Goal: Find specific page/section: Find specific page/section

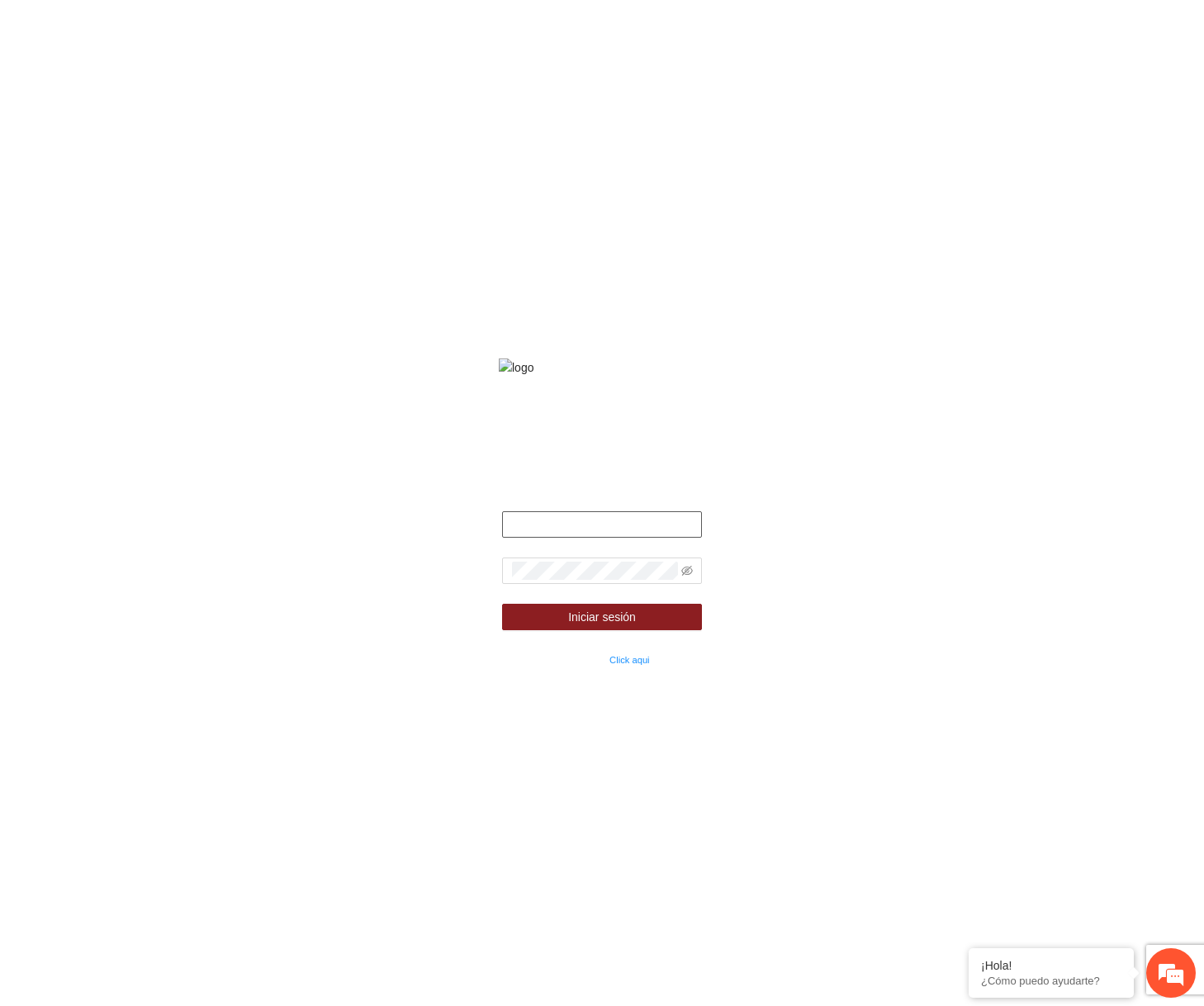
click at [610, 537] on input "text" at bounding box center [602, 524] width 200 height 26
type input "**********"
click at [688, 576] on form "**********" at bounding box center [602, 590] width 200 height 157
click at [688, 580] on span at bounding box center [687, 570] width 12 height 18
click at [687, 576] on icon "eye-invisible" at bounding box center [687, 570] width 12 height 10
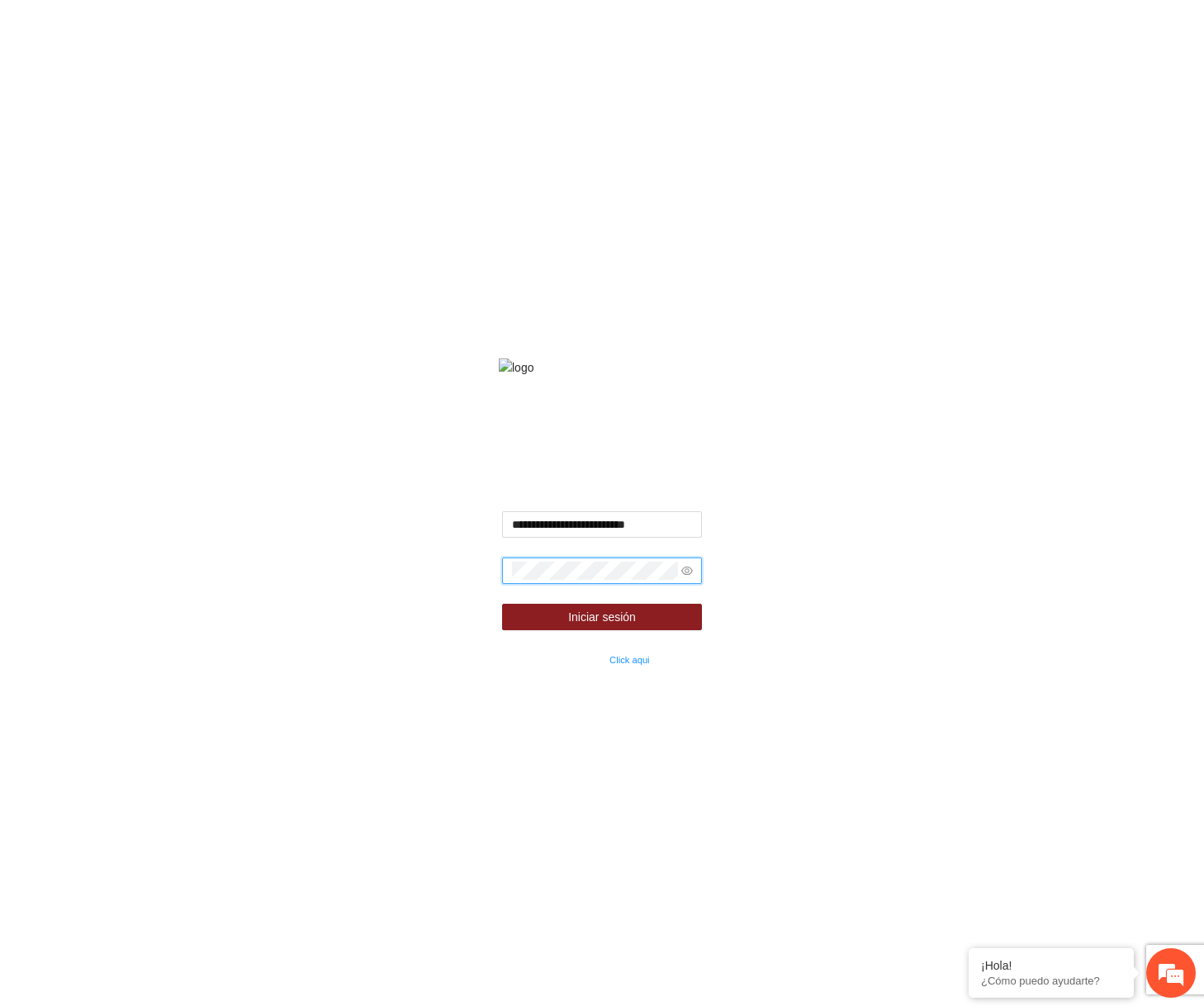
click at [502, 604] on button "Iniciar sesión" at bounding box center [602, 617] width 200 height 26
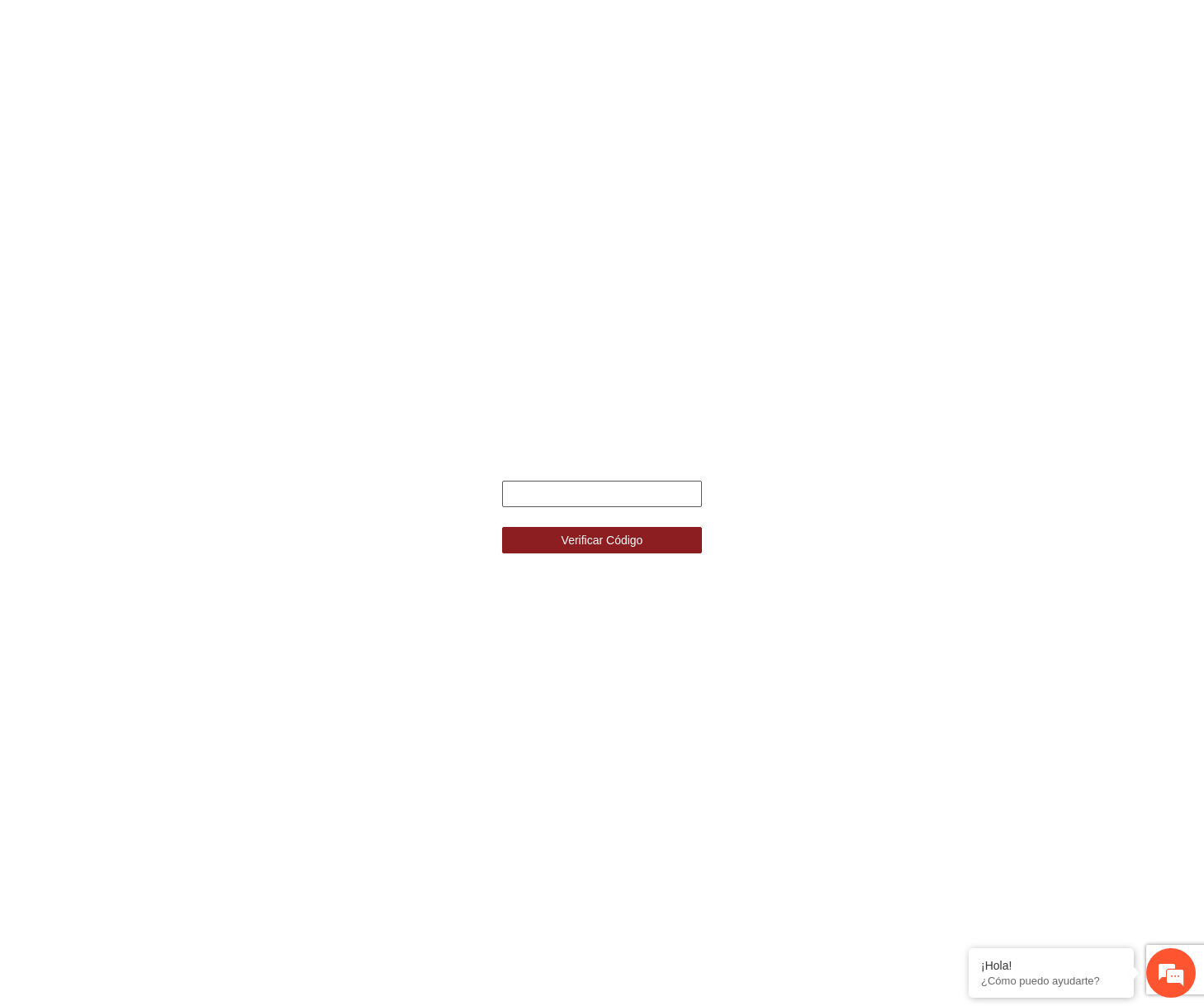
click at [559, 498] on input "text" at bounding box center [602, 493] width 200 height 26
type input "******"
click at [502, 527] on button "Verificar Código" at bounding box center [602, 539] width 200 height 26
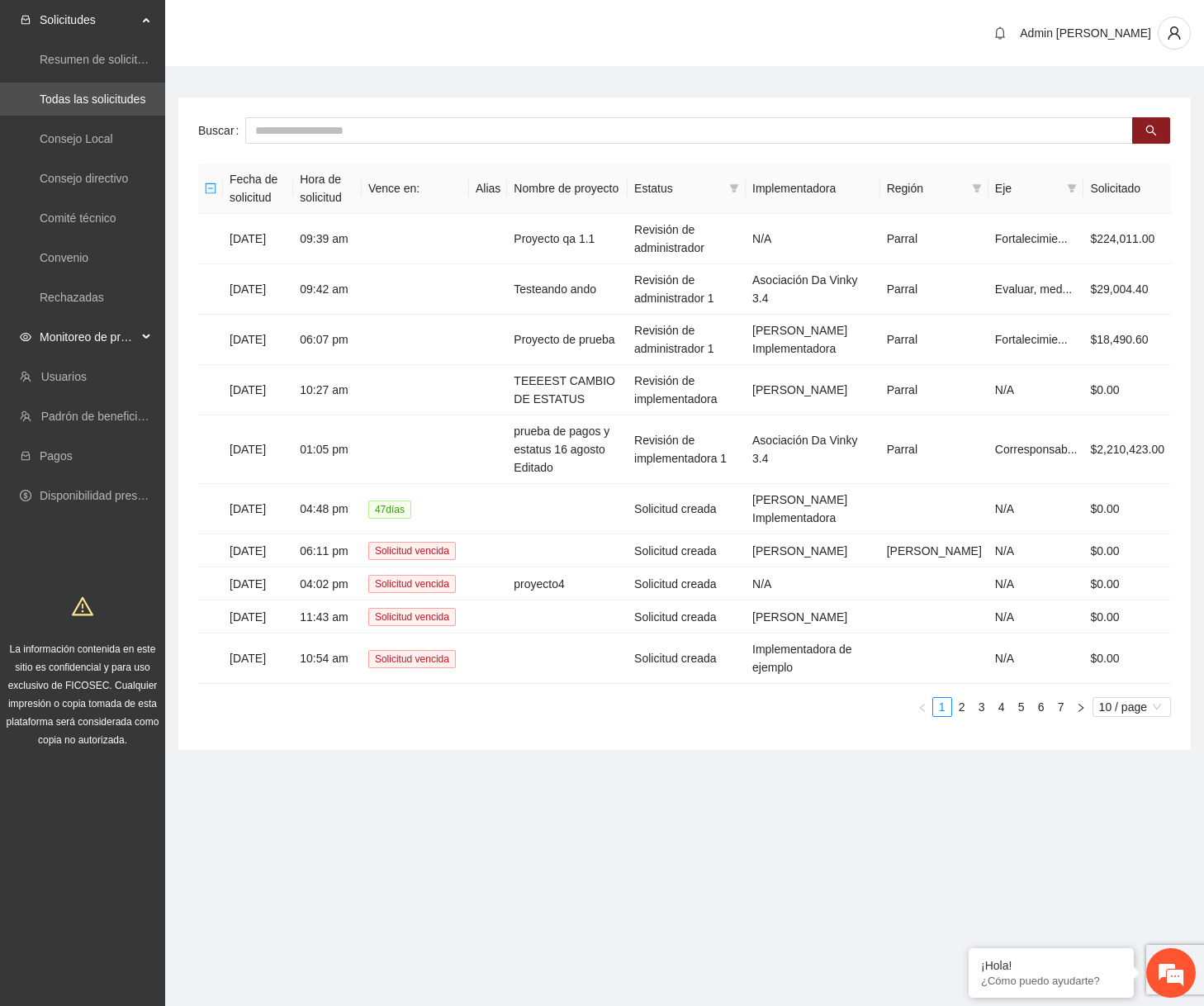
click at [139, 334] on div "Monitoreo de proyectos" at bounding box center [82, 337] width 166 height 33
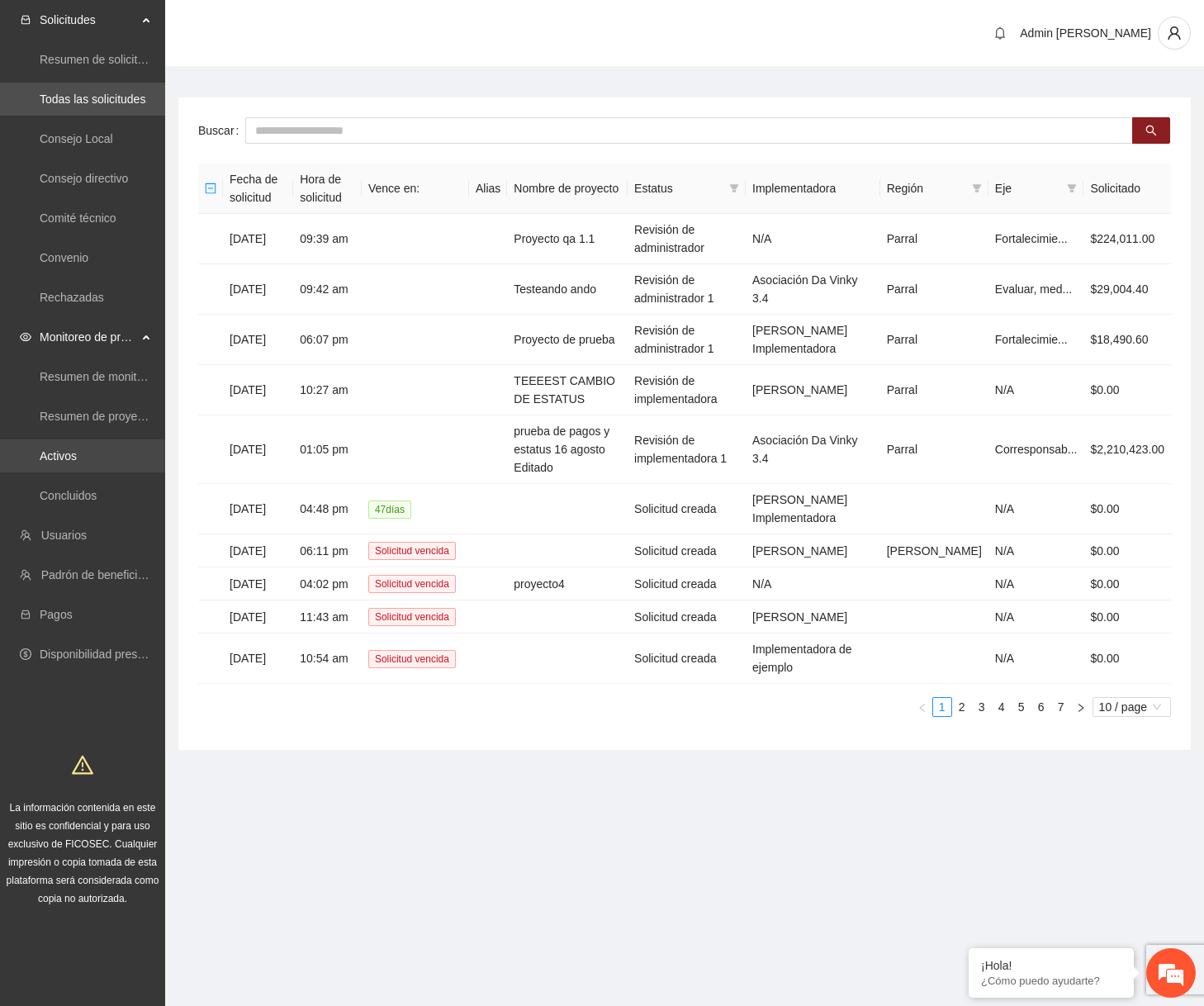
click at [76, 460] on link "Activos" at bounding box center [58, 456] width 37 height 14
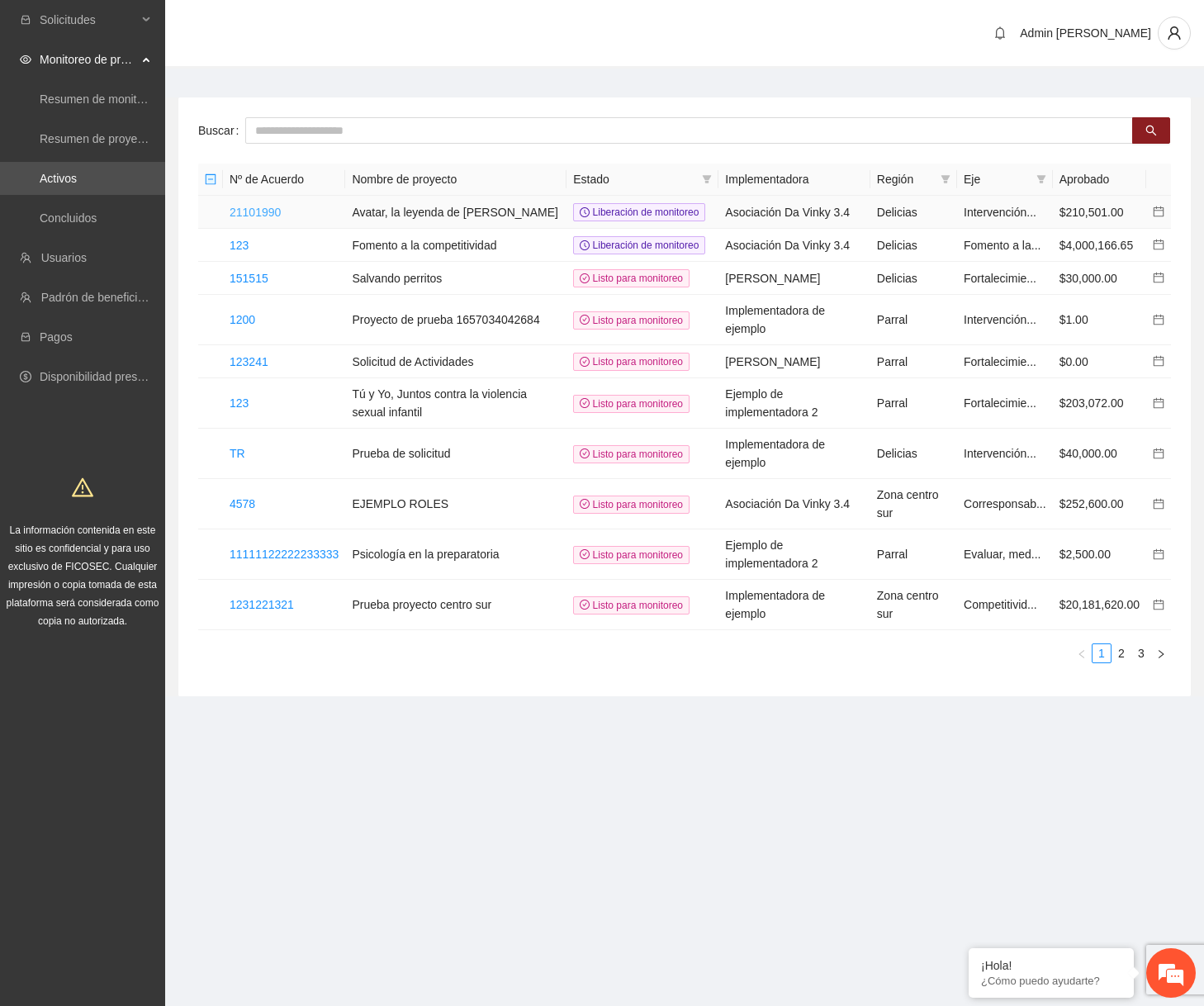
click at [266, 212] on link "21101990" at bounding box center [255, 212] width 51 height 14
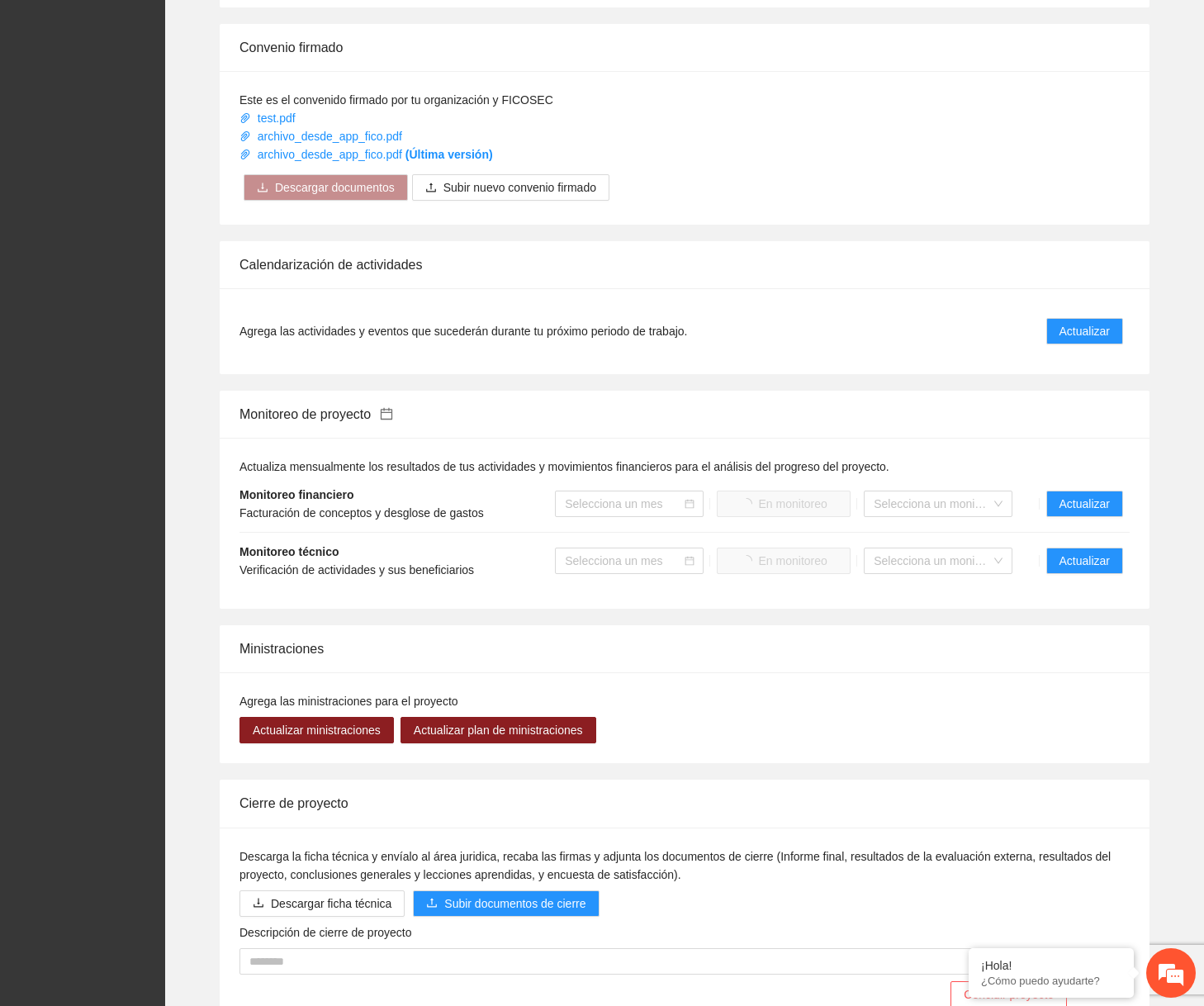
scroll to position [945, 0]
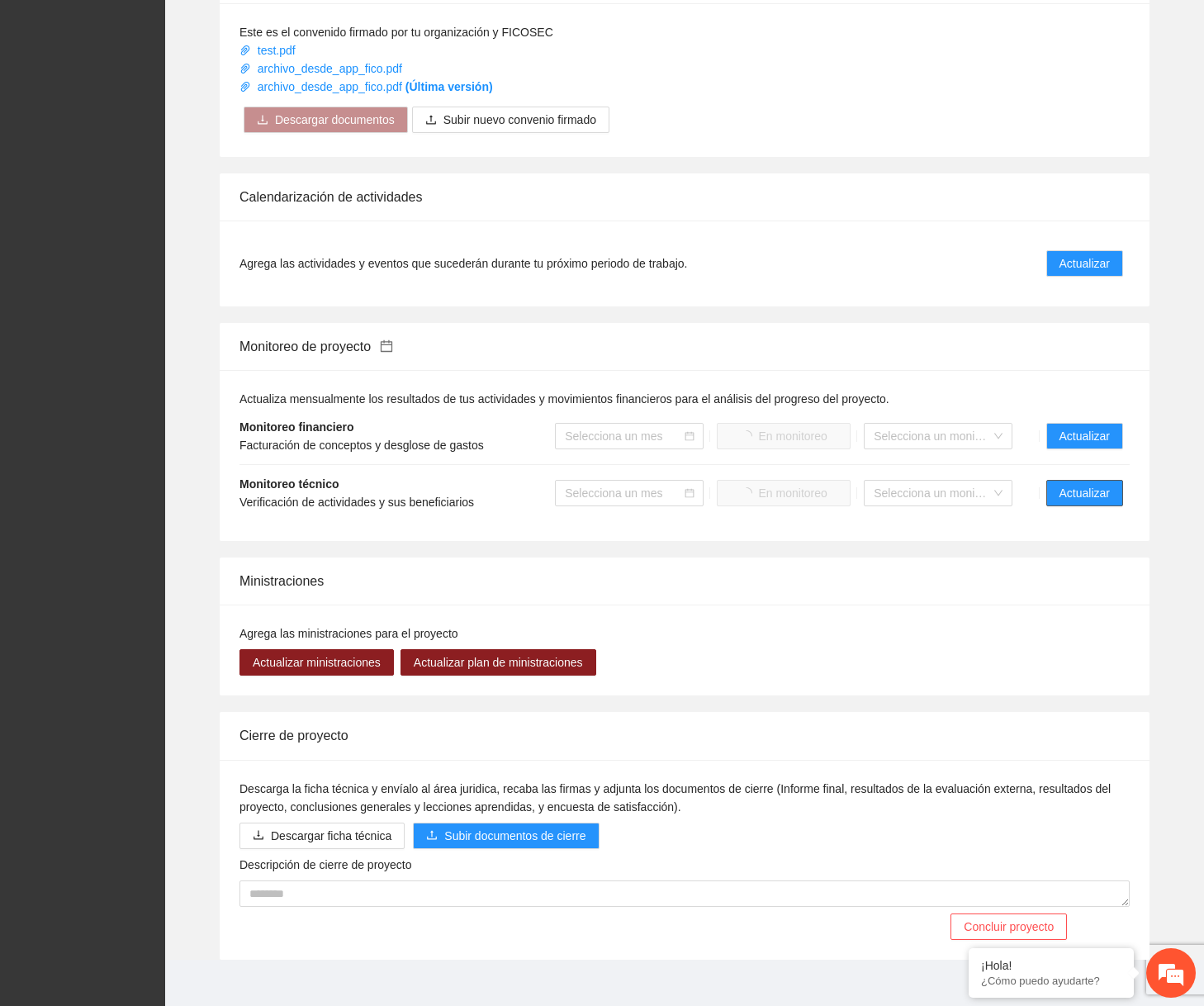
click at [1087, 502] on span "Actualizar" at bounding box center [1084, 493] width 50 height 18
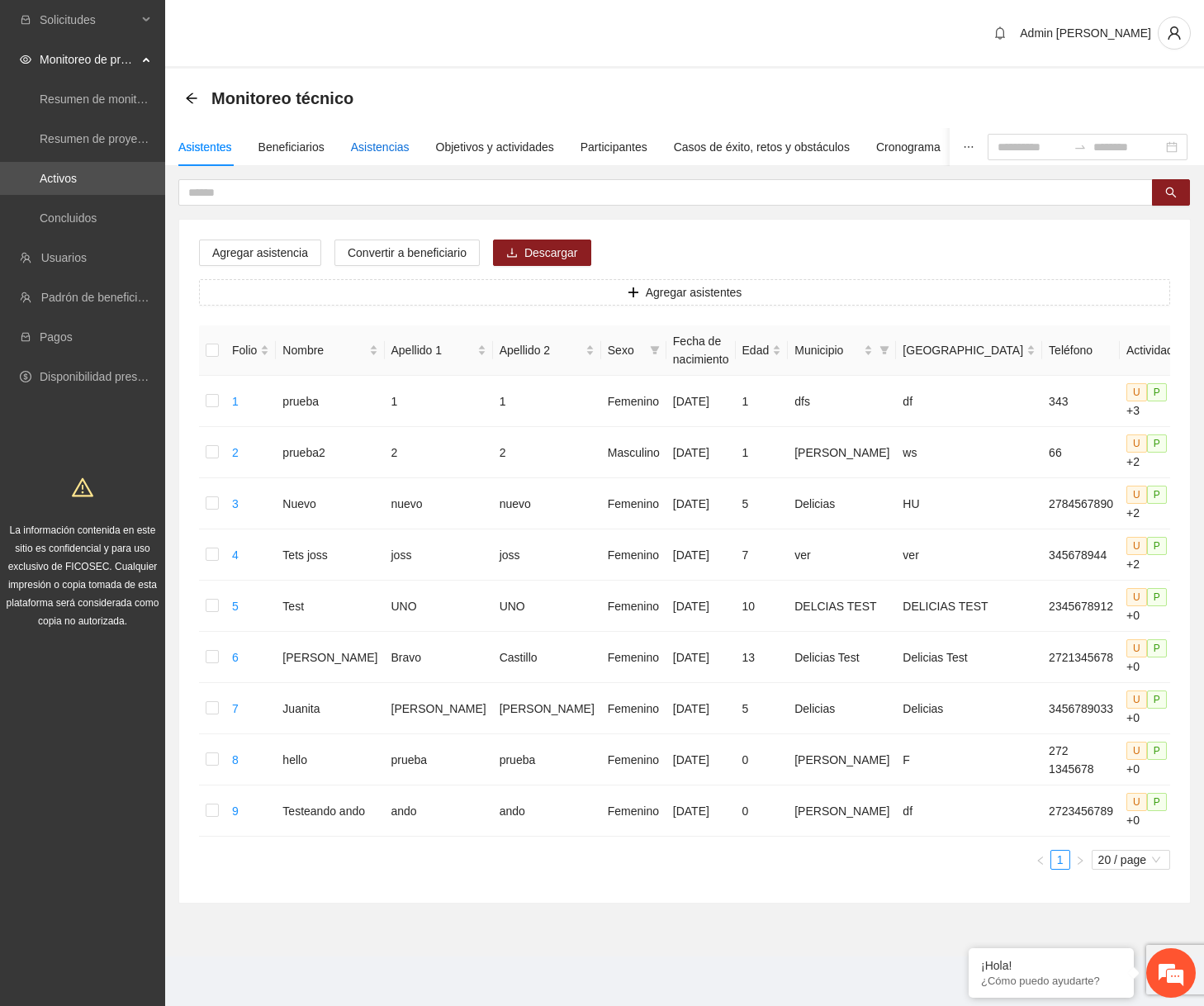
click at [394, 144] on div "Asistencias" at bounding box center [380, 146] width 59 height 18
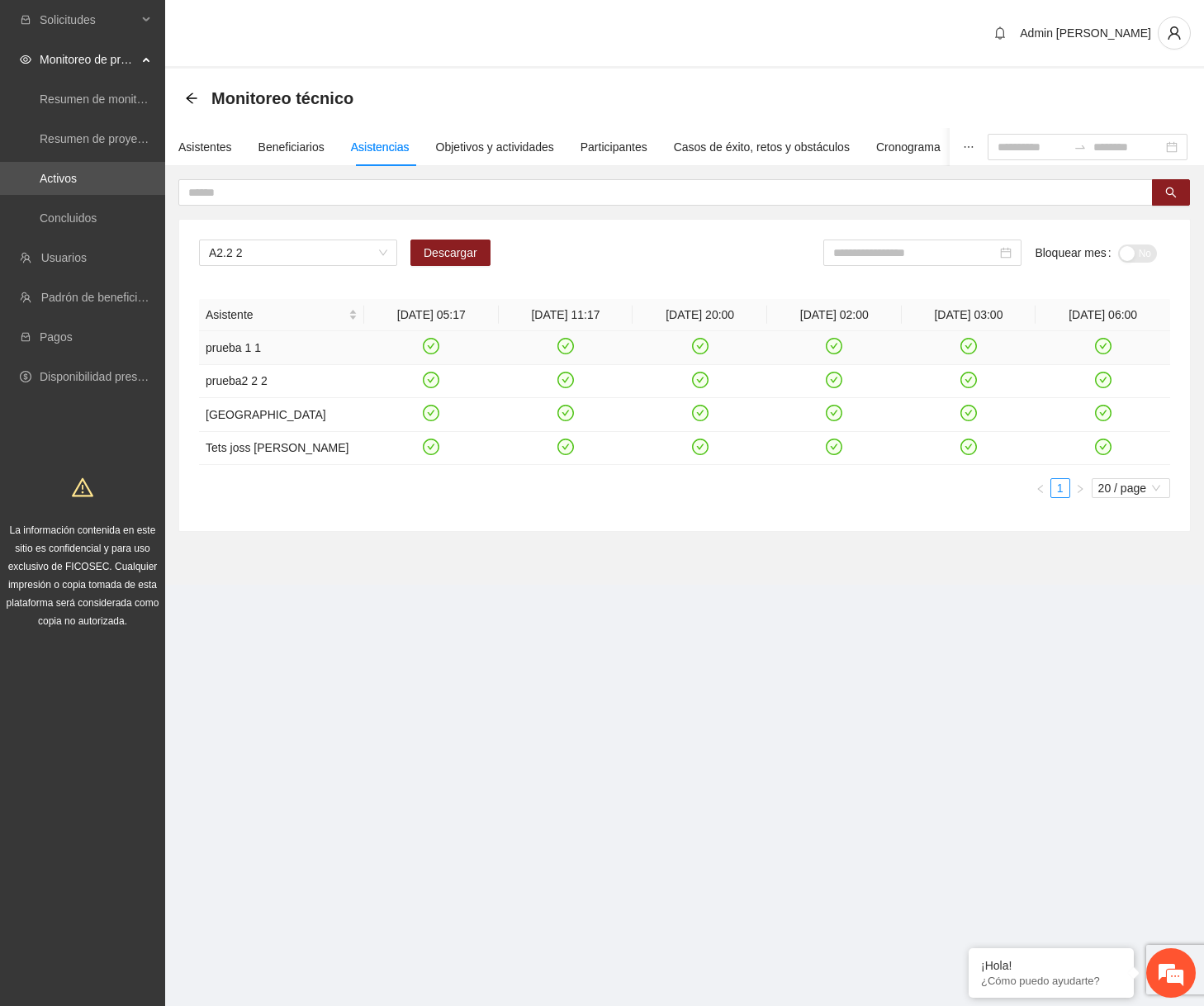
click at [565, 346] on icon "check-circle" at bounding box center [565, 346] width 16 height 16
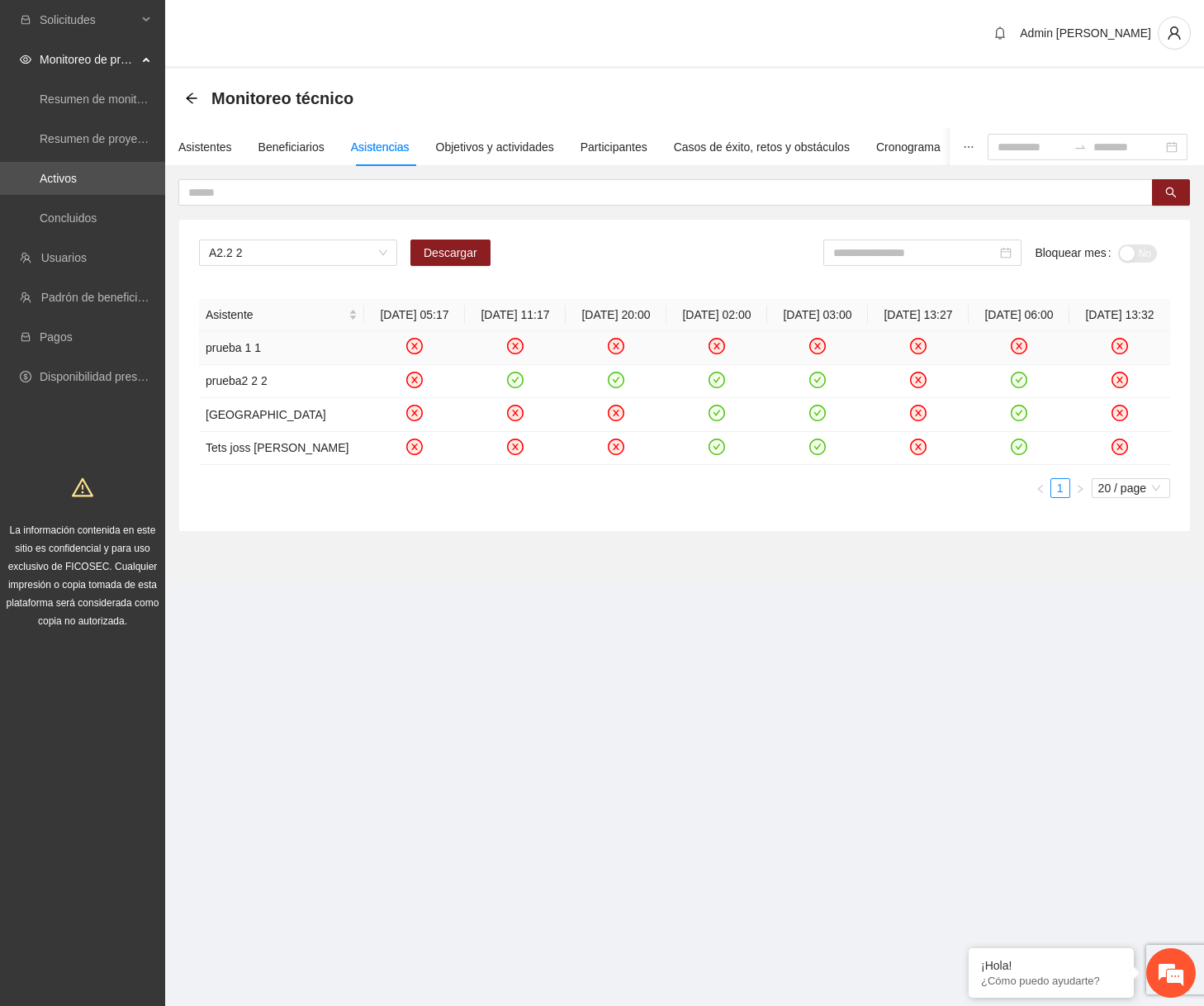
click at [520, 353] on icon "close-circle" at bounding box center [515, 347] width 15 height 15
click at [613, 353] on icon "close-circle" at bounding box center [617, 347] width 15 height 15
click at [294, 145] on div "Beneficiarios" at bounding box center [291, 146] width 66 height 18
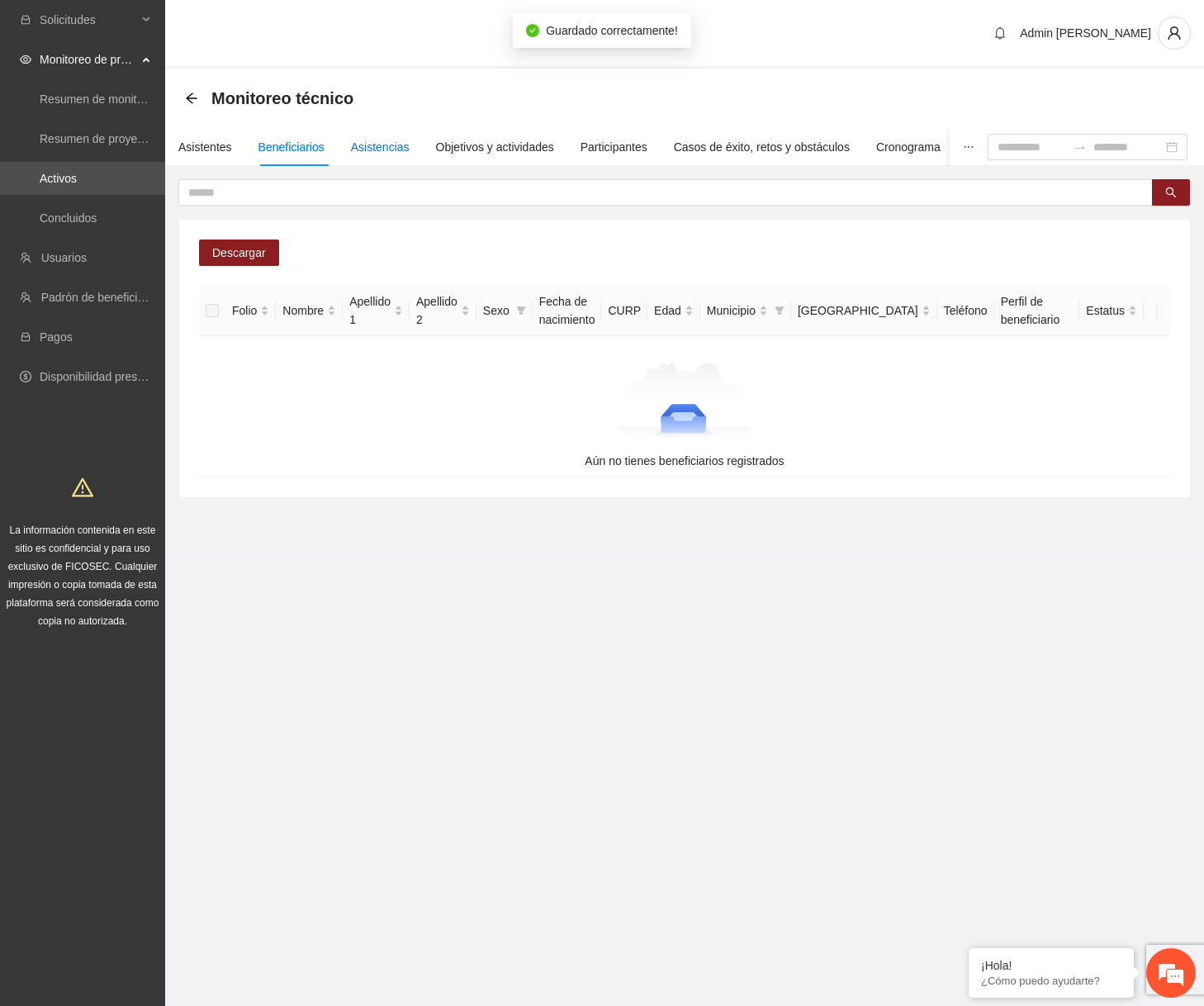
click at [357, 152] on div "Asistencias" at bounding box center [380, 146] width 59 height 18
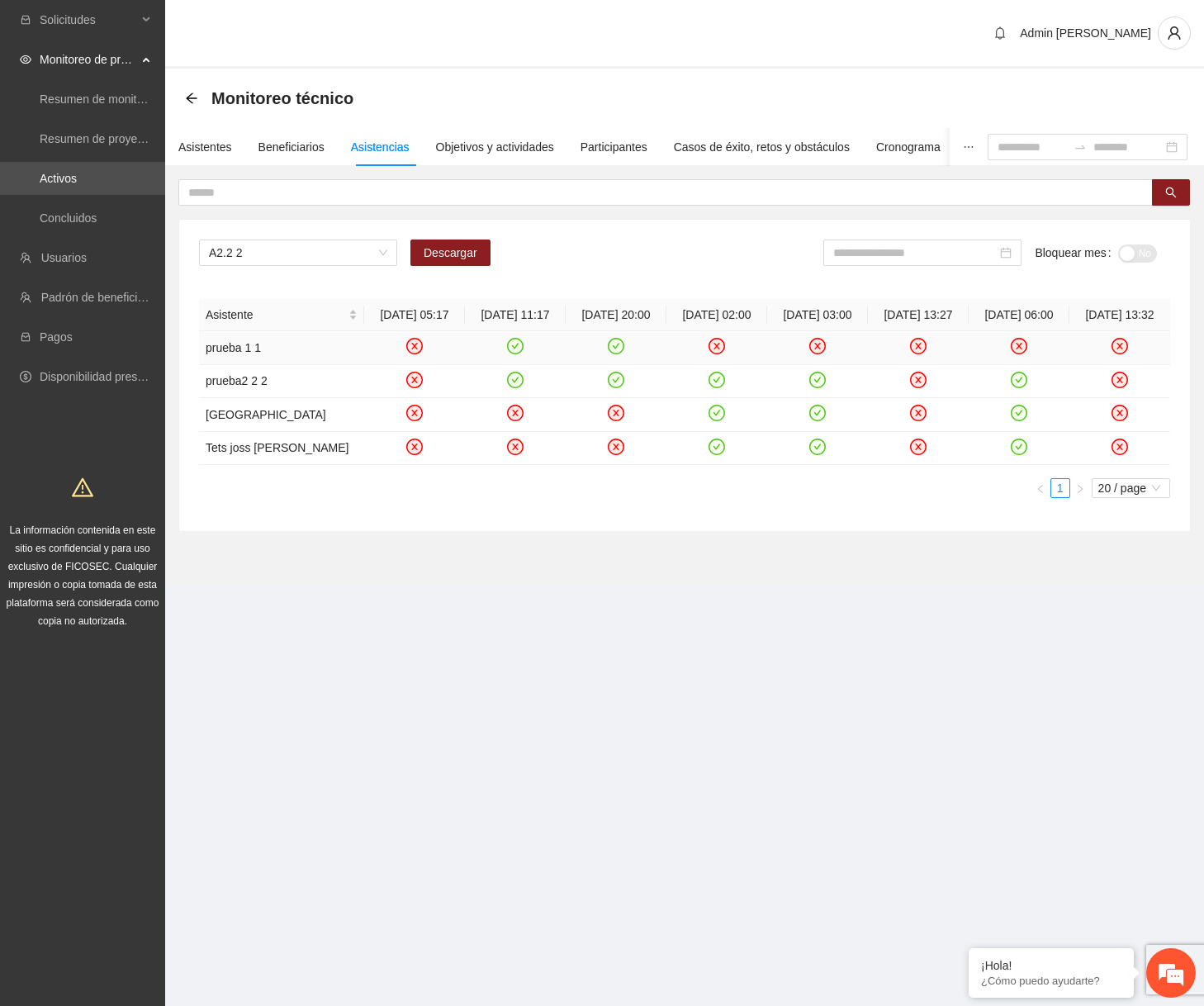
click at [419, 353] on icon "close-circle" at bounding box center [414, 347] width 15 height 15
click at [206, 147] on div "Asistentes" at bounding box center [204, 146] width 53 height 18
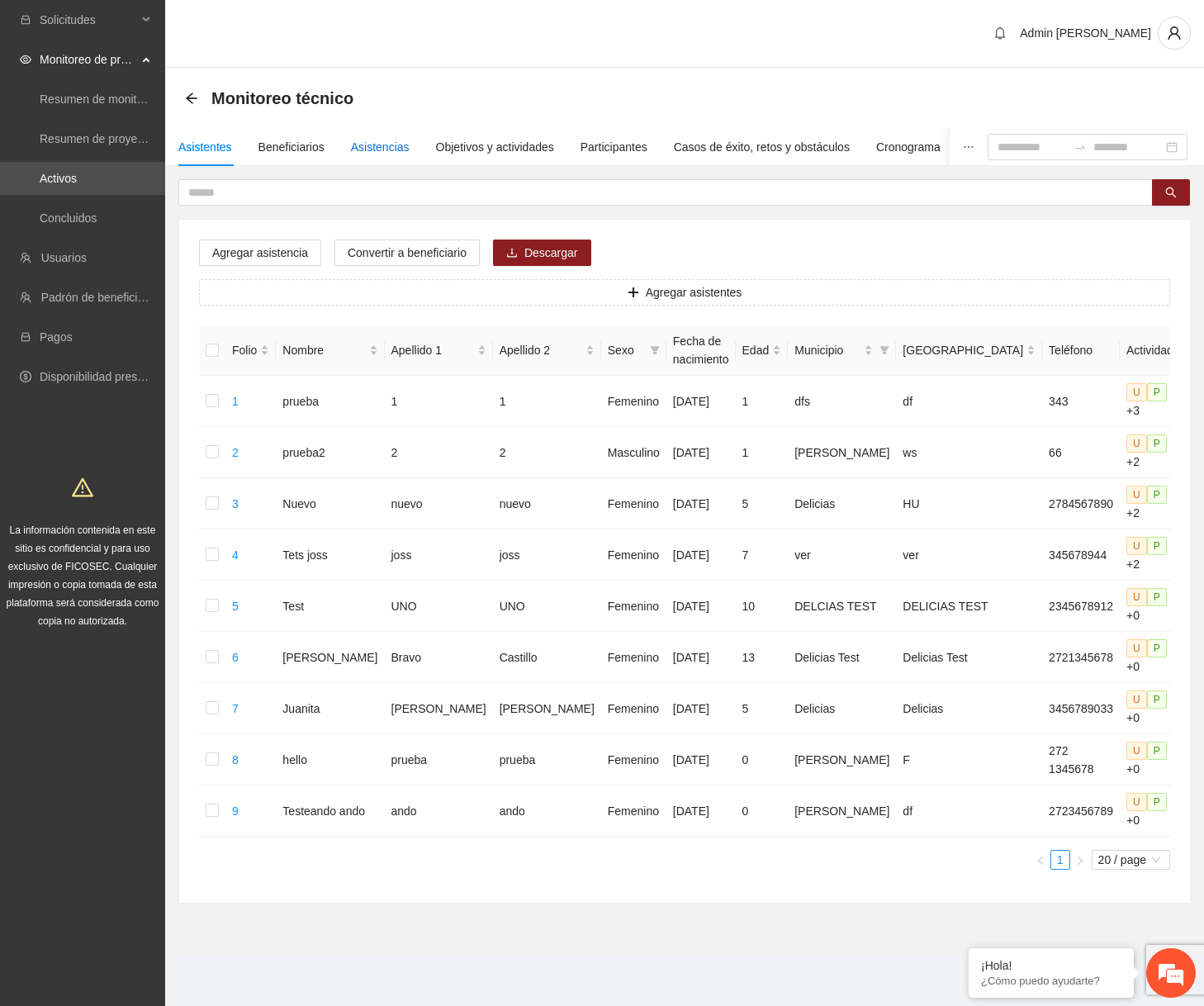
click at [396, 155] on div "Asistencias" at bounding box center [380, 146] width 59 height 18
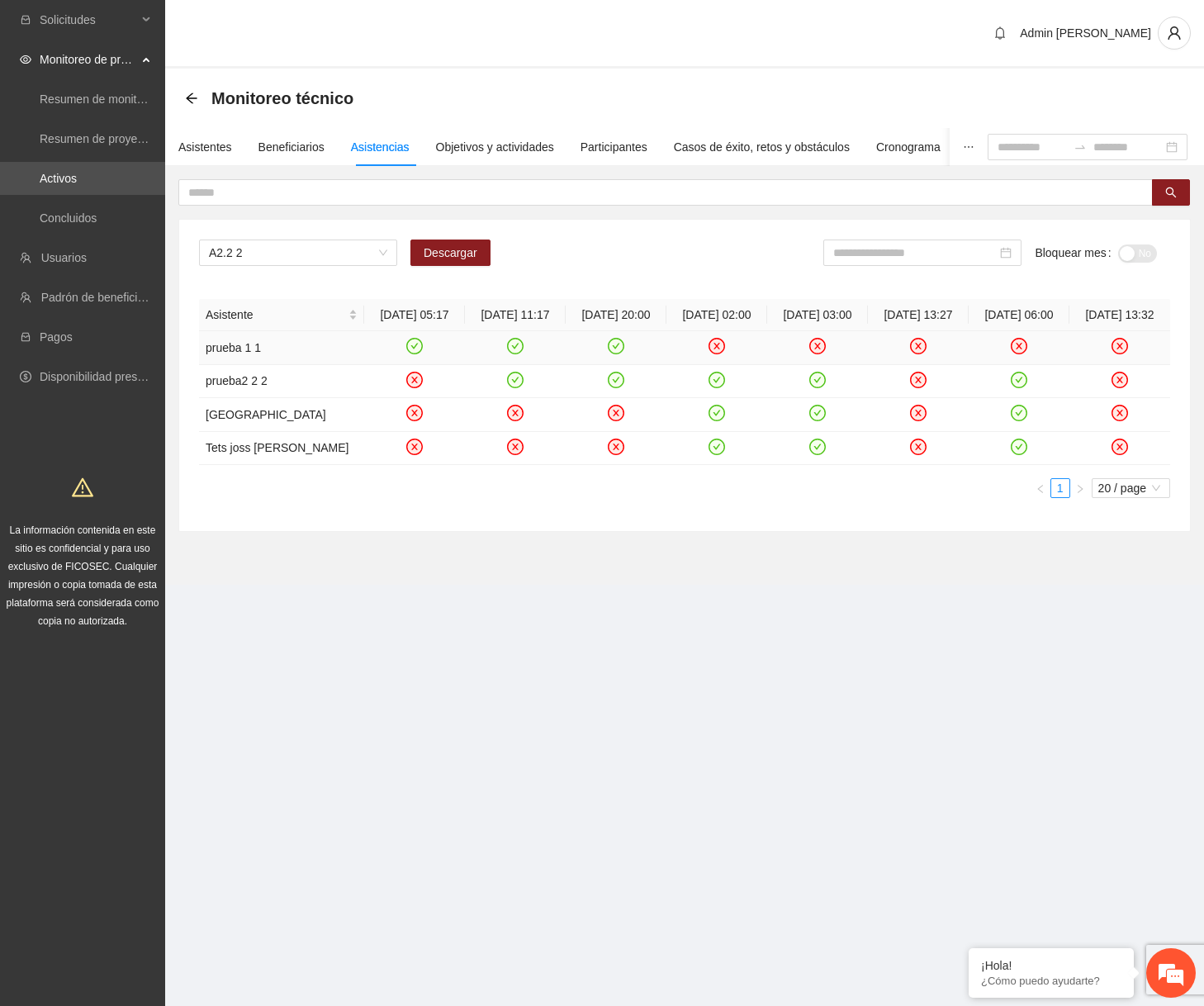
click at [721, 353] on icon "close-circle" at bounding box center [717, 347] width 15 height 15
click at [812, 353] on icon "close-circle" at bounding box center [818, 347] width 15 height 15
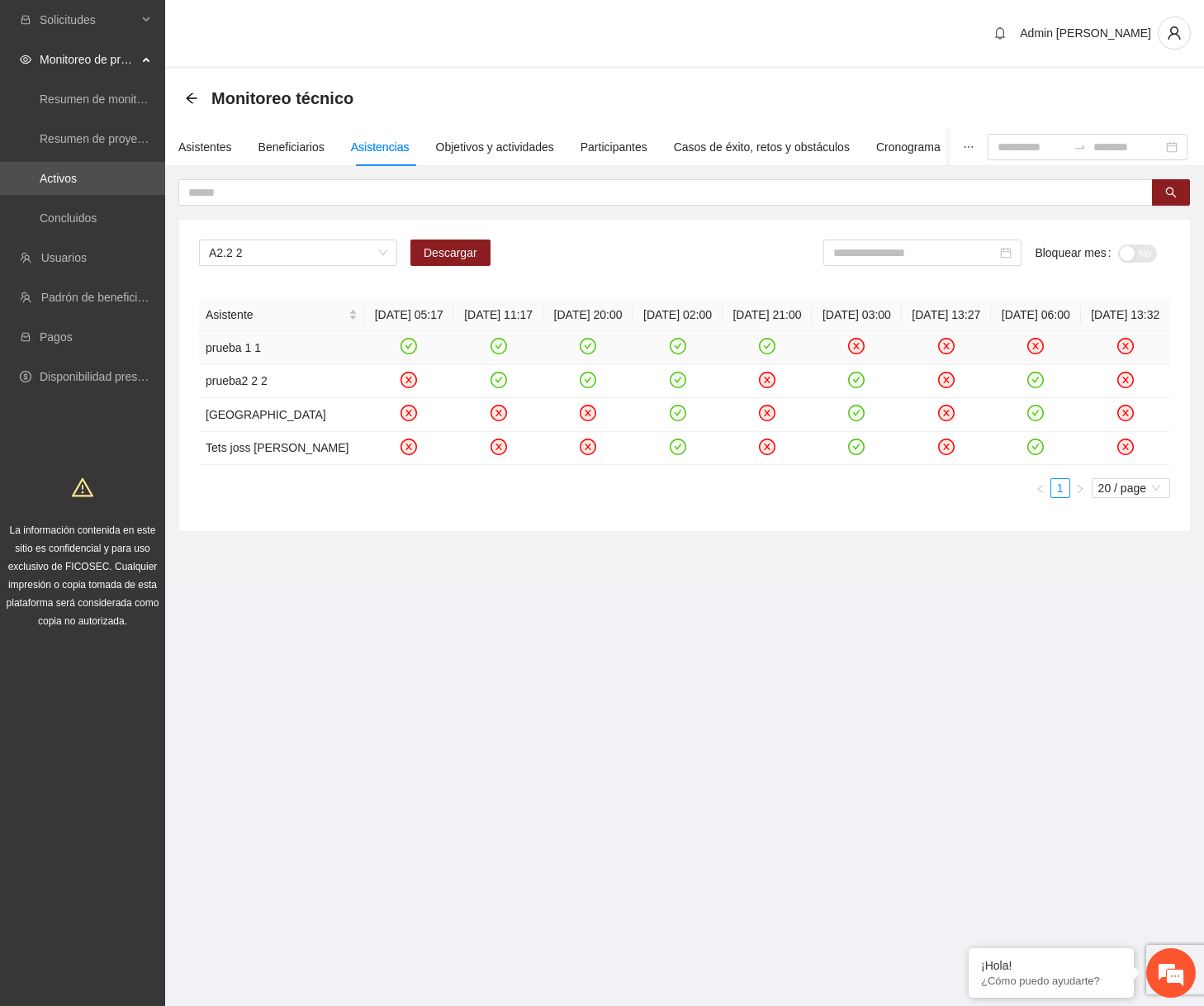
click at [857, 353] on icon "close-circle" at bounding box center [857, 347] width 15 height 15
click at [946, 353] on icon "close-circle" at bounding box center [947, 347] width 15 height 15
click at [1037, 354] on icon "close-circle" at bounding box center [1035, 346] width 16 height 16
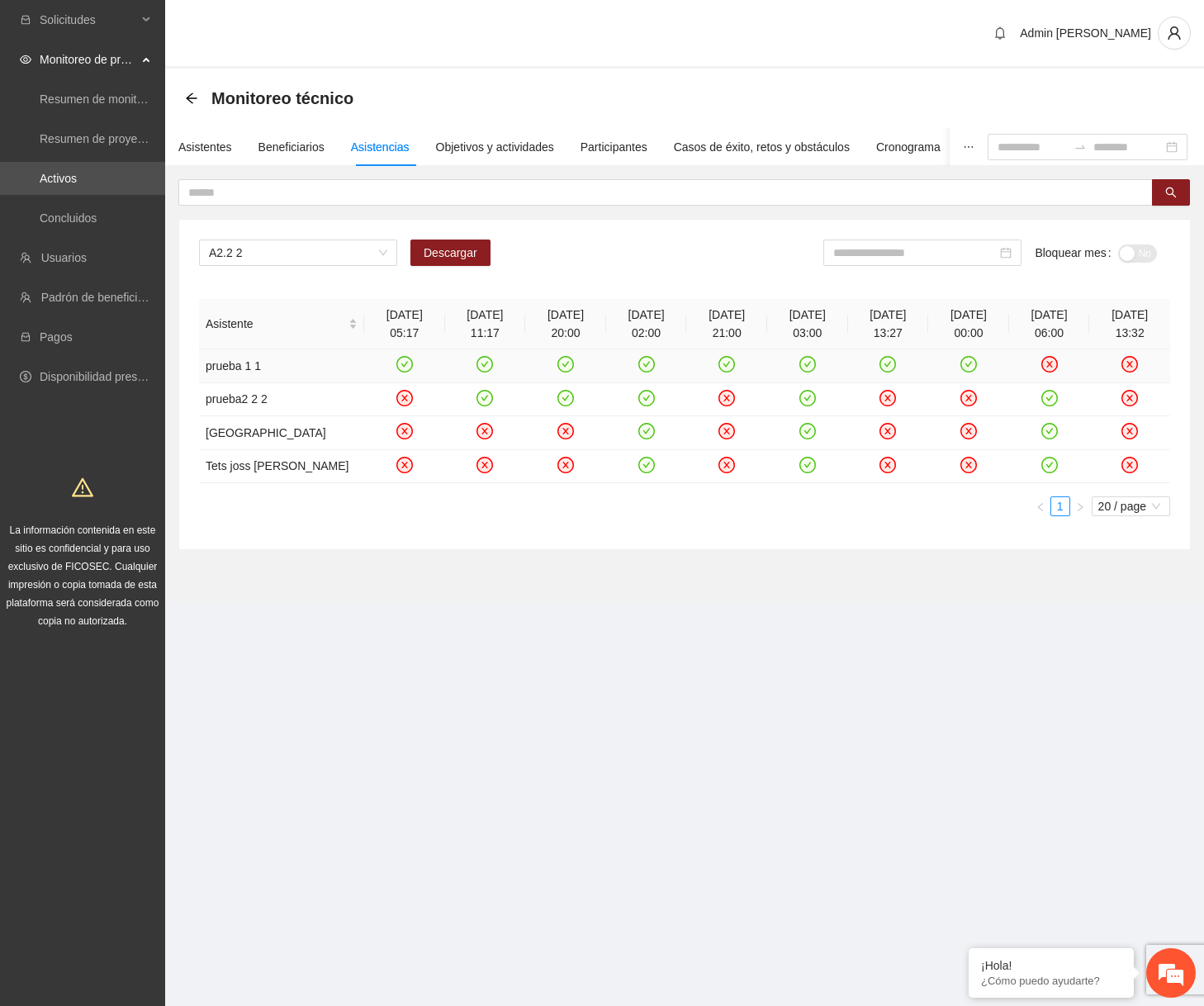
click at [1048, 363] on icon "close-circle" at bounding box center [1049, 364] width 7 height 7
click at [1134, 365] on icon "close-circle" at bounding box center [1129, 364] width 15 height 15
click at [316, 154] on div "Beneficiarios" at bounding box center [291, 146] width 66 height 18
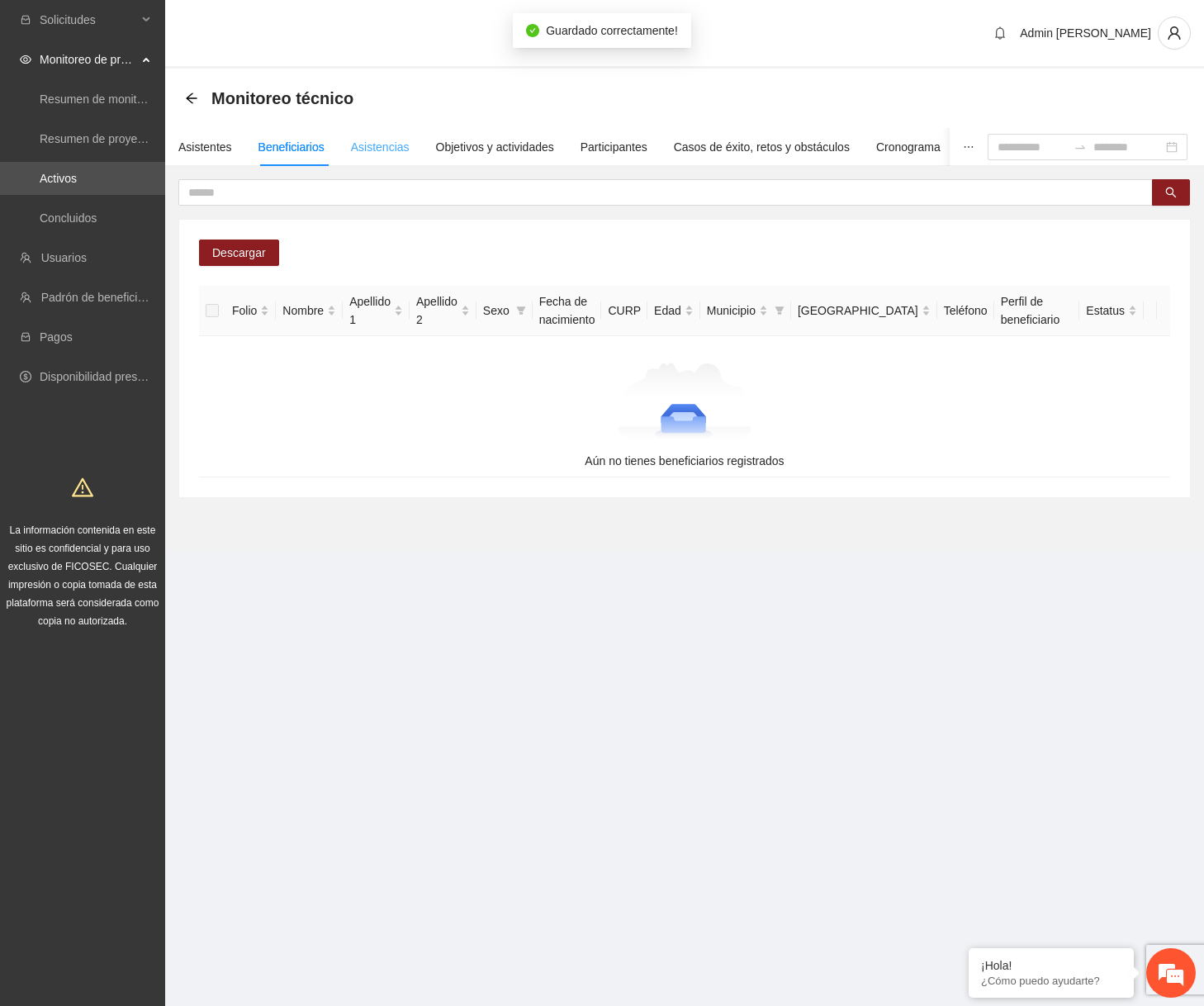
click at [376, 157] on div "Asistencias" at bounding box center [380, 146] width 59 height 38
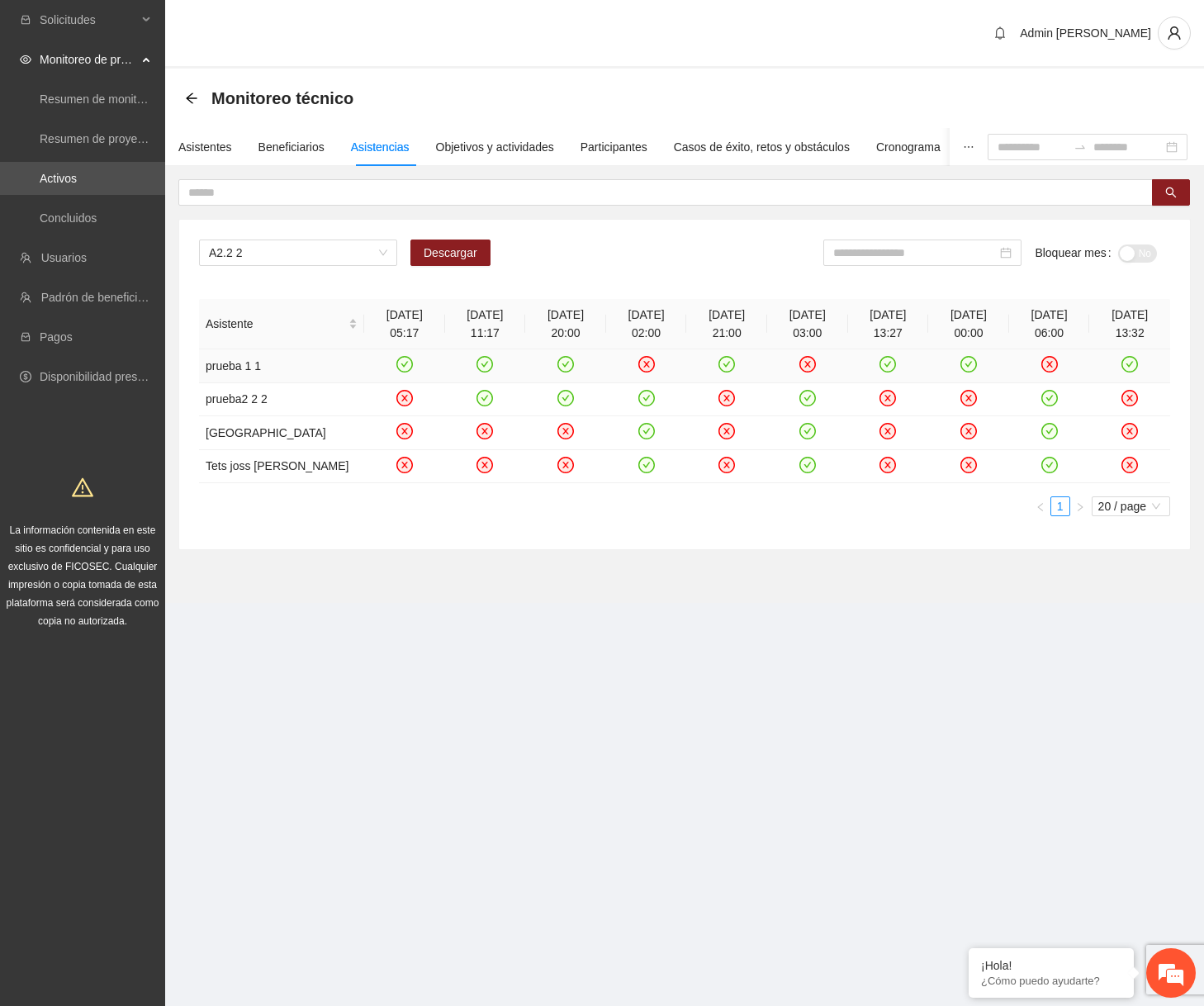
click at [645, 356] on icon "close-circle" at bounding box center [646, 364] width 16 height 16
click at [304, 154] on div "Beneficiarios" at bounding box center [291, 146] width 66 height 18
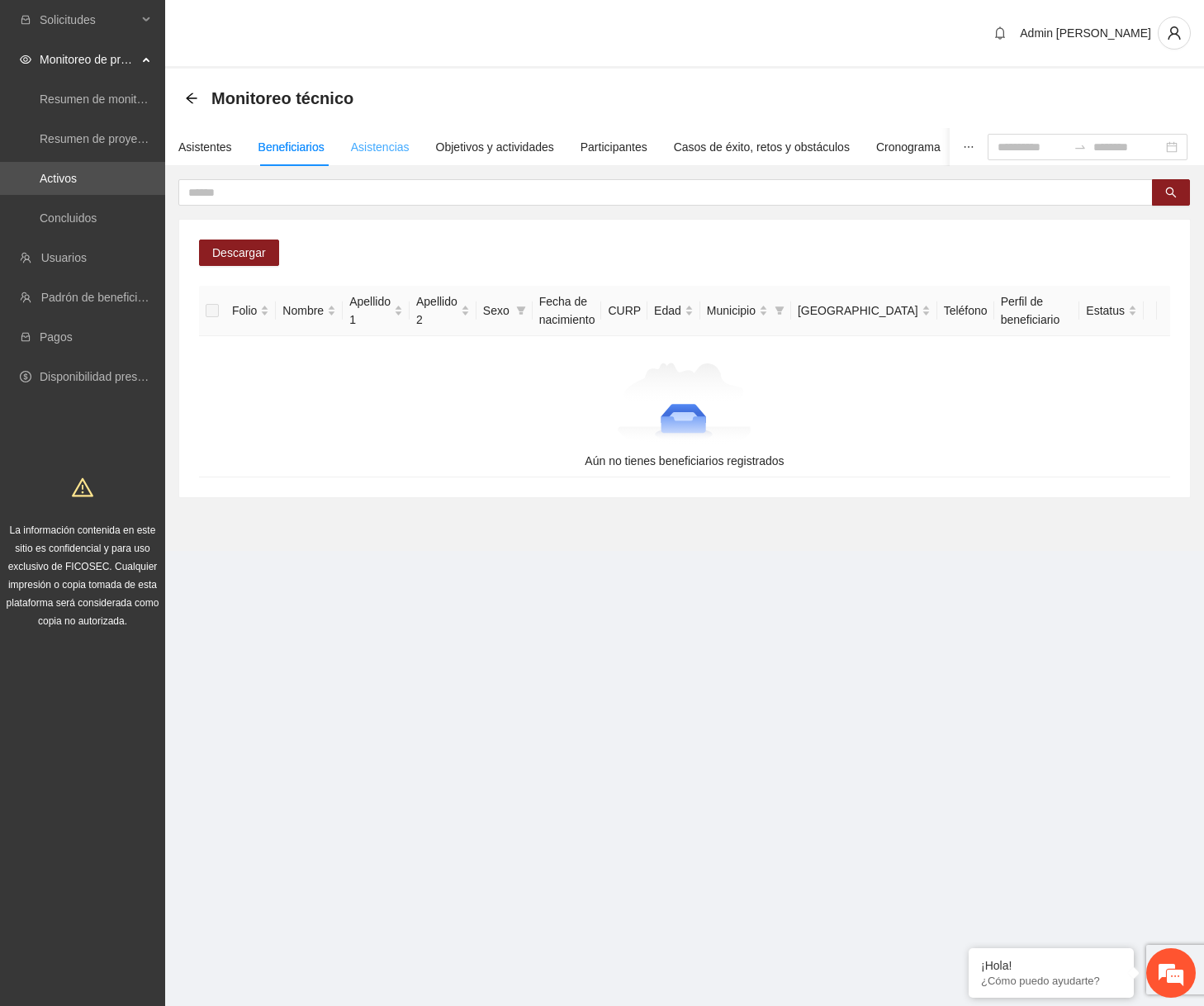
click at [387, 160] on div "Asistencias" at bounding box center [380, 146] width 59 height 38
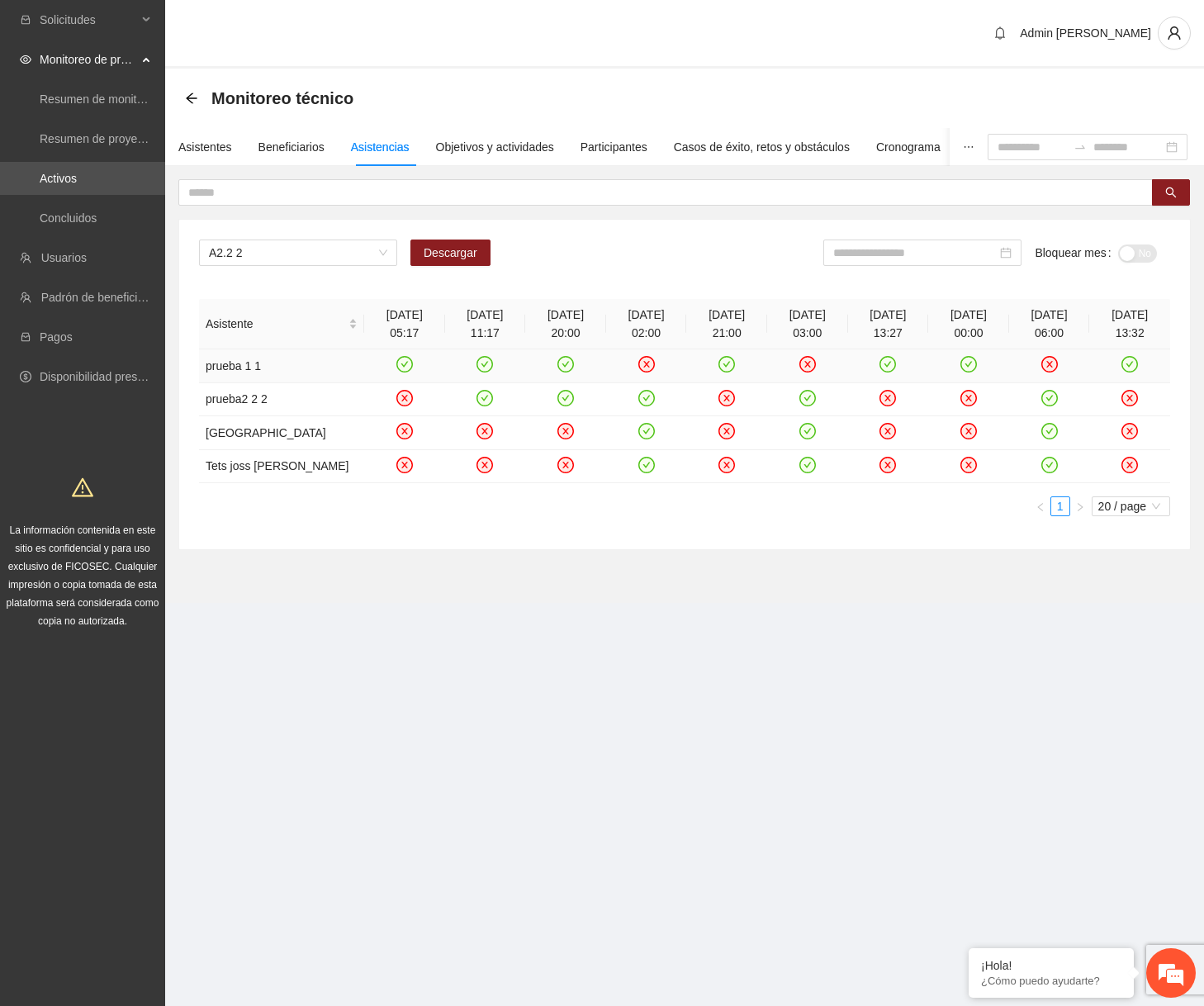
click at [647, 362] on icon "close-circle" at bounding box center [647, 364] width 7 height 7
click at [803, 364] on icon "close-circle" at bounding box center [807, 364] width 15 height 15
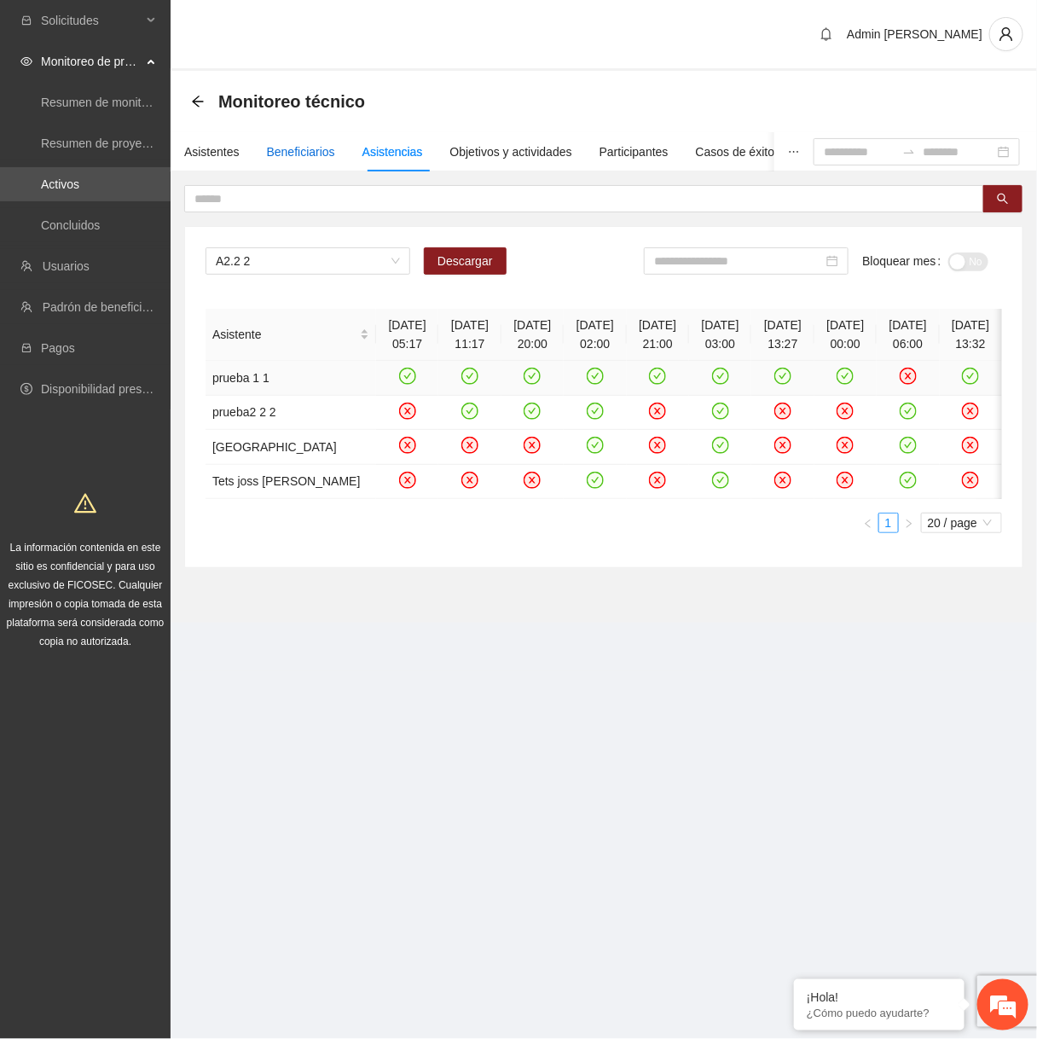
click at [335, 151] on div "Beneficiarios" at bounding box center [301, 151] width 68 height 19
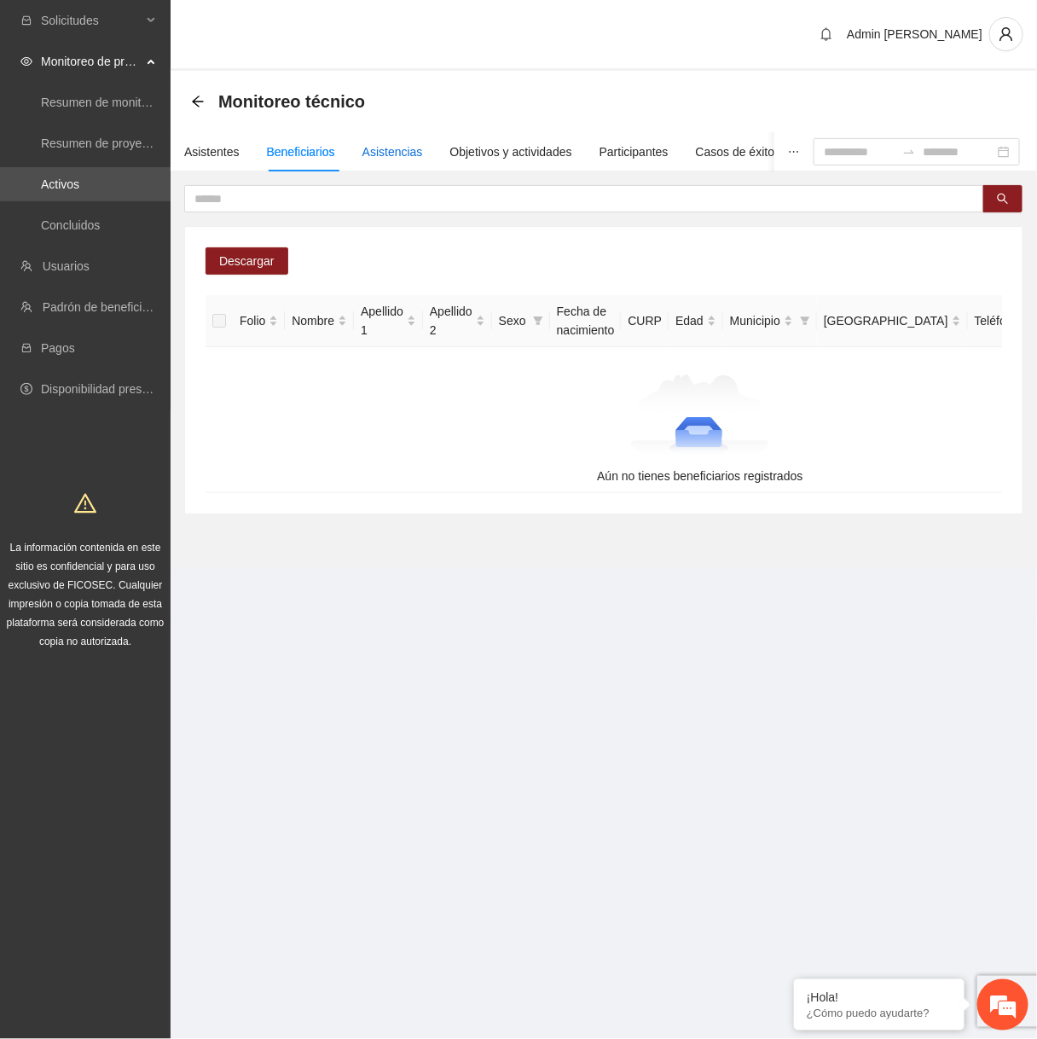
click at [378, 154] on div "Asistencias" at bounding box center [393, 151] width 61 height 19
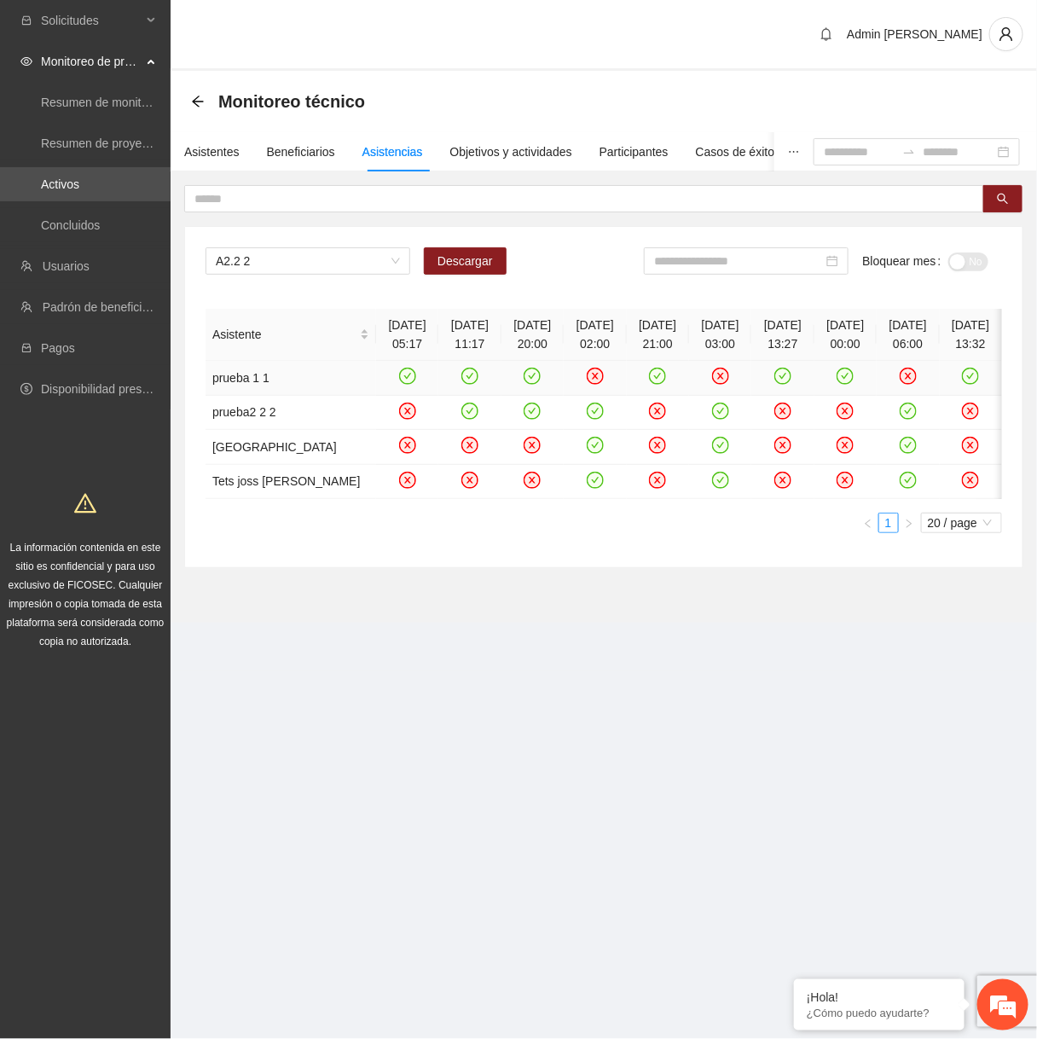
click at [587, 380] on icon "close-circle" at bounding box center [595, 376] width 17 height 17
click at [724, 376] on icon "close-circle" at bounding box center [720, 376] width 7 height 7
click at [589, 371] on icon "check-circle" at bounding box center [596, 376] width 15 height 15
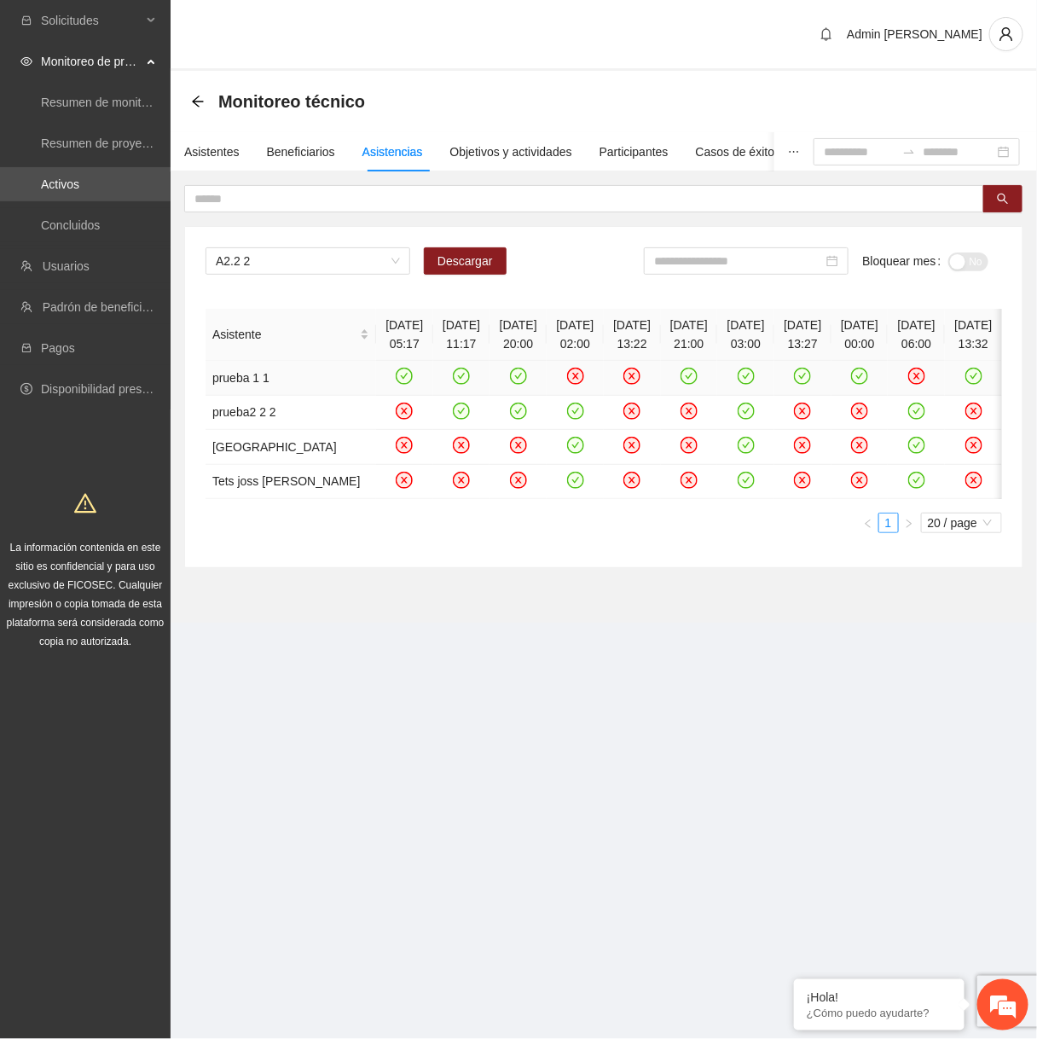
click at [572, 377] on icon "close-circle" at bounding box center [575, 376] width 7 height 7
click at [641, 370] on icon "close-circle" at bounding box center [632, 376] width 17 height 17
click at [305, 143] on div "Beneficiarios" at bounding box center [301, 151] width 68 height 19
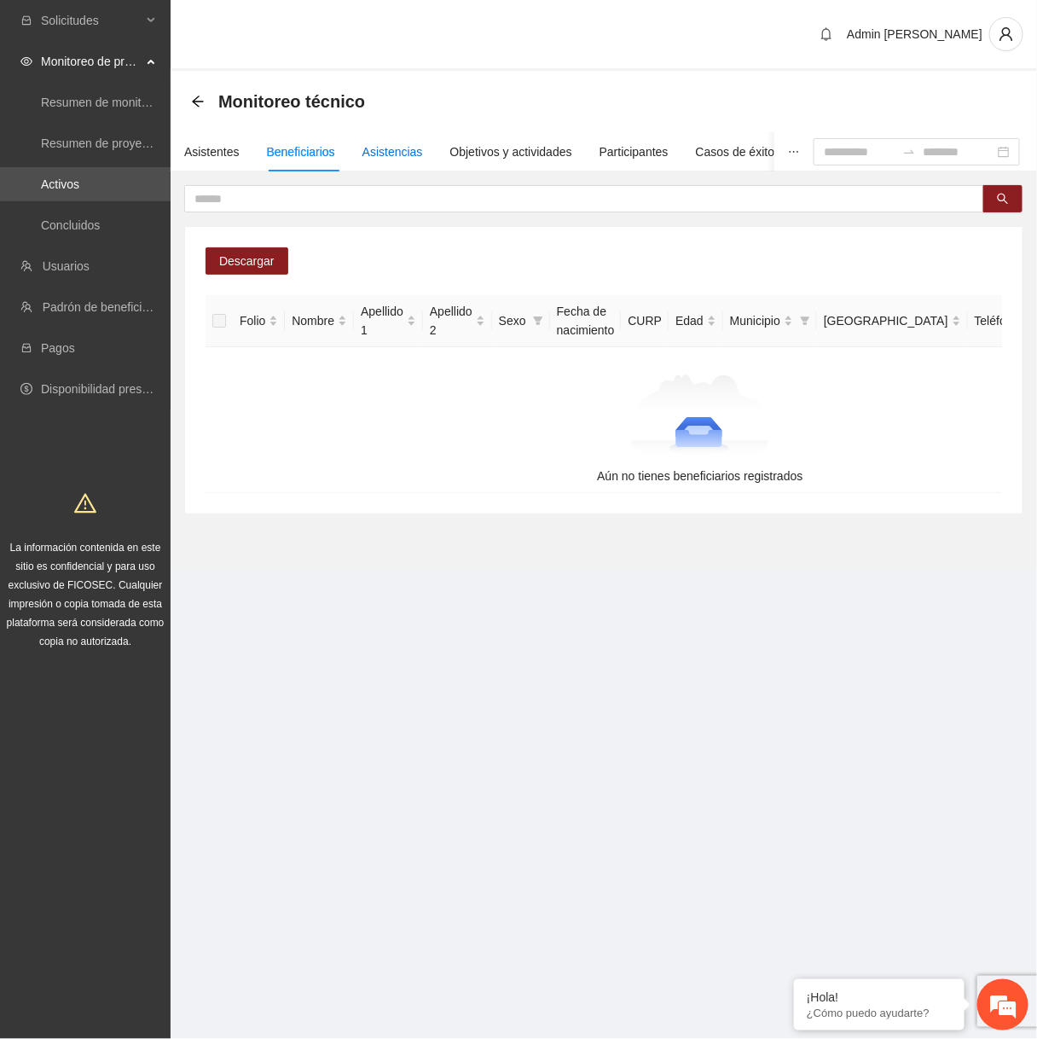
click at [392, 160] on div "Asistencias" at bounding box center [393, 151] width 61 height 19
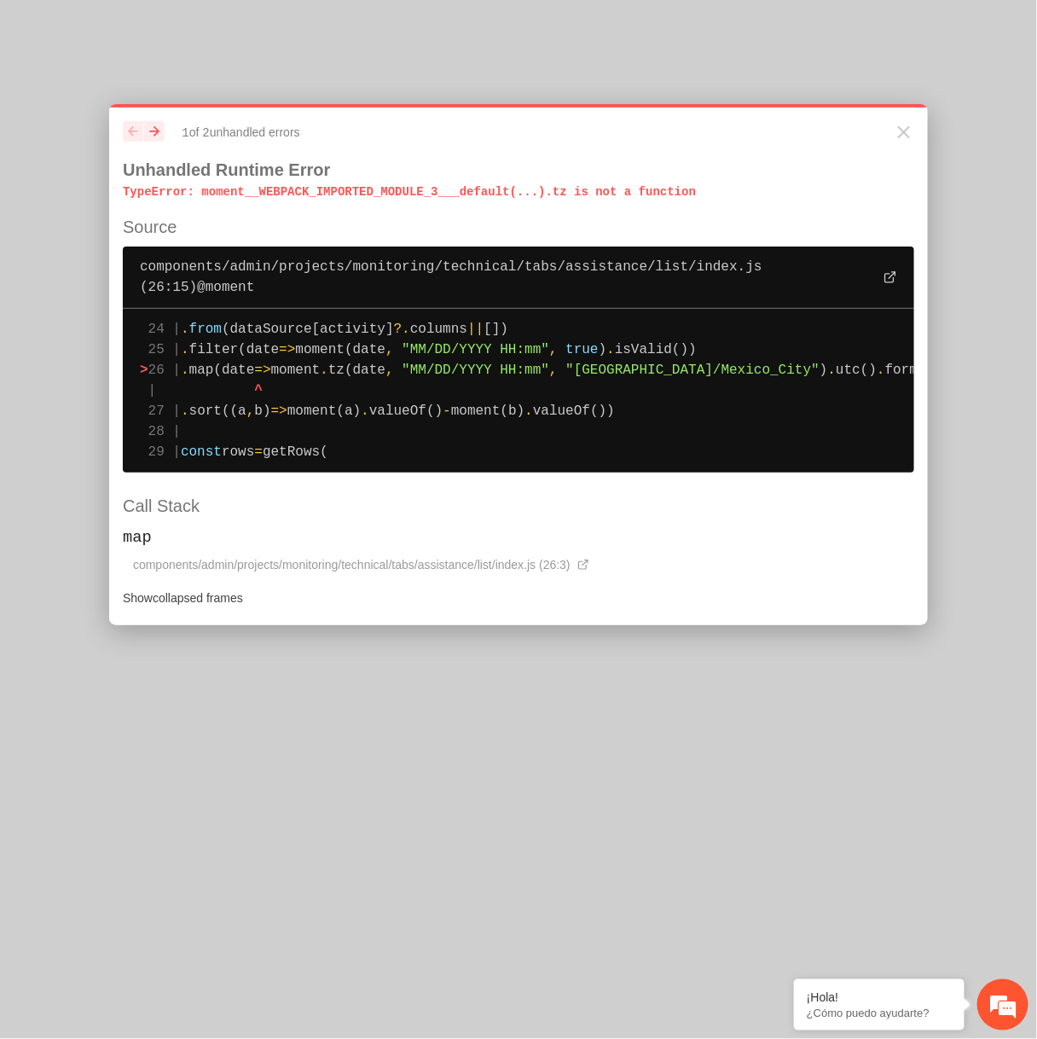
click at [675, 369] on span ""America/Mexico_City"" at bounding box center [693, 370] width 254 height 15
click at [491, 175] on h1 "Unhandled Runtime Error" at bounding box center [519, 170] width 792 height 20
click at [491, 188] on p "TypeError : moment__WEBPACK_IMPORTED_MODULE_3___default(...).tz is not a functi…" at bounding box center [519, 191] width 792 height 17
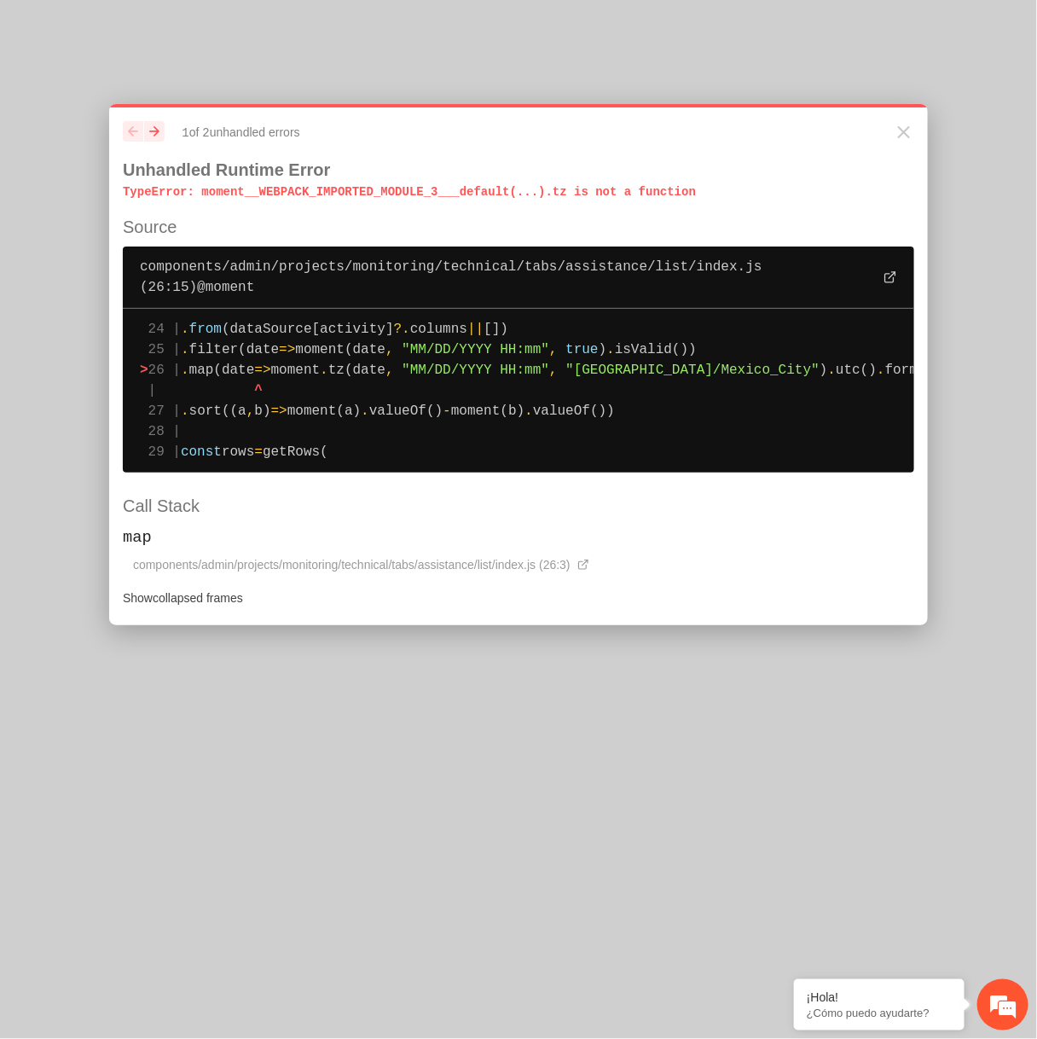
click at [491, 188] on p "TypeError : moment__WEBPACK_IMPORTED_MODULE_3___default(...).tz is not a functi…" at bounding box center [519, 191] width 792 height 17
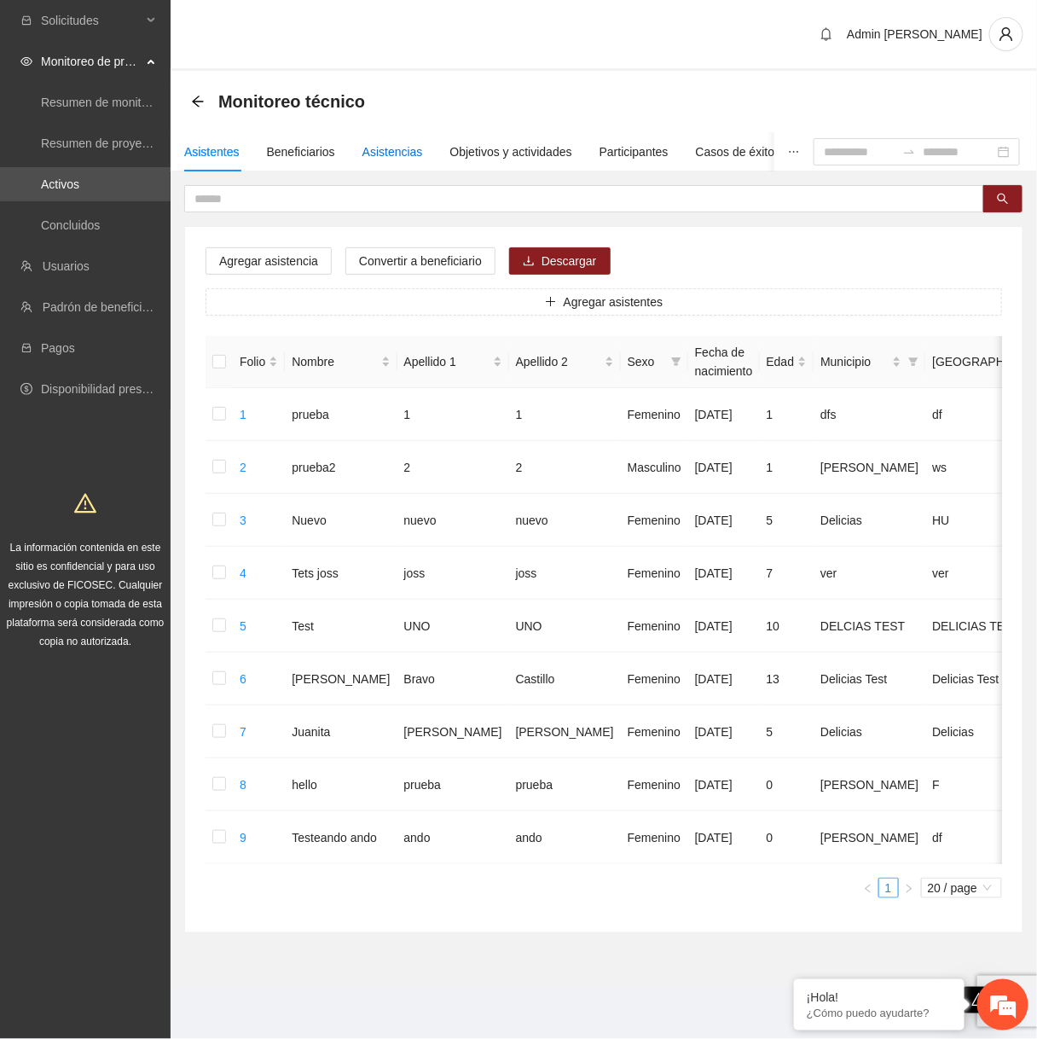
click at [382, 148] on div "Asistencias" at bounding box center [393, 151] width 61 height 19
